Goal: Task Accomplishment & Management: Manage account settings

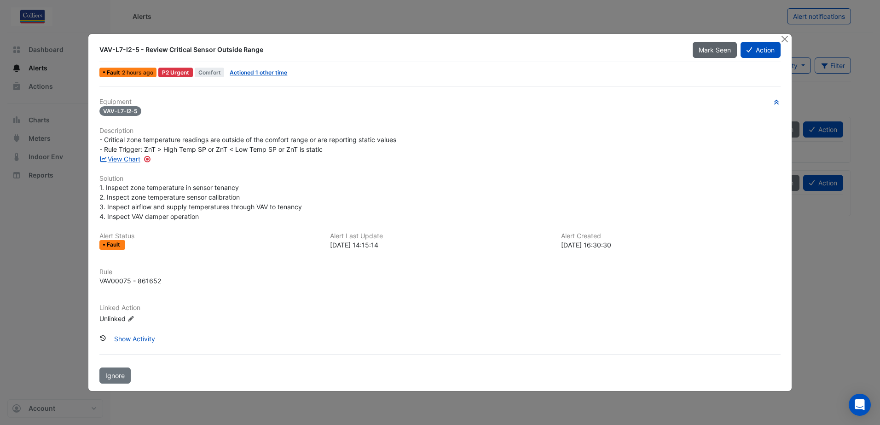
click at [712, 50] on span "Mark Seen" at bounding box center [715, 50] width 32 height 8
click at [711, 50] on span "[PERSON_NAME]" at bounding box center [705, 50] width 52 height 8
click at [785, 39] on button "Close" at bounding box center [785, 39] width 10 height 10
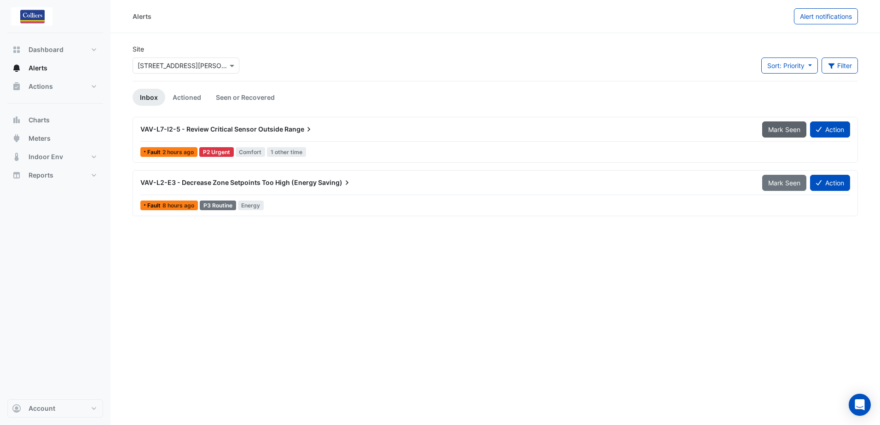
click at [780, 126] on span "Mark Seen" at bounding box center [784, 130] width 32 height 8
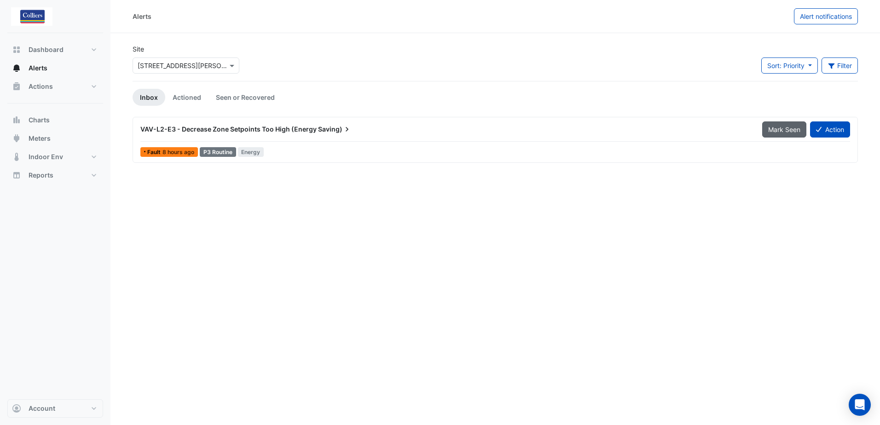
click at [769, 123] on button "Mark Seen" at bounding box center [785, 130] width 44 height 16
